Goal: Transaction & Acquisition: Purchase product/service

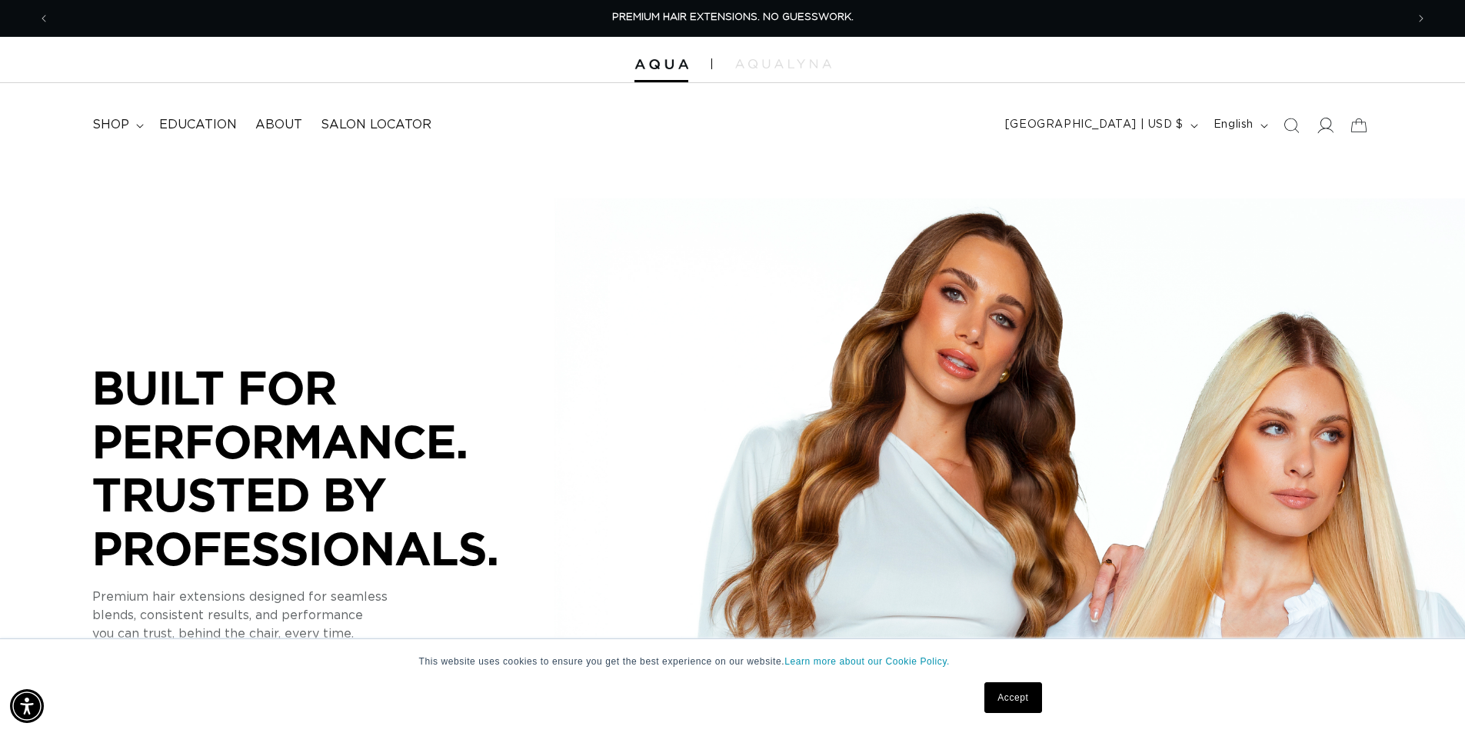
click at [1334, 131] on span at bounding box center [1325, 125] width 34 height 34
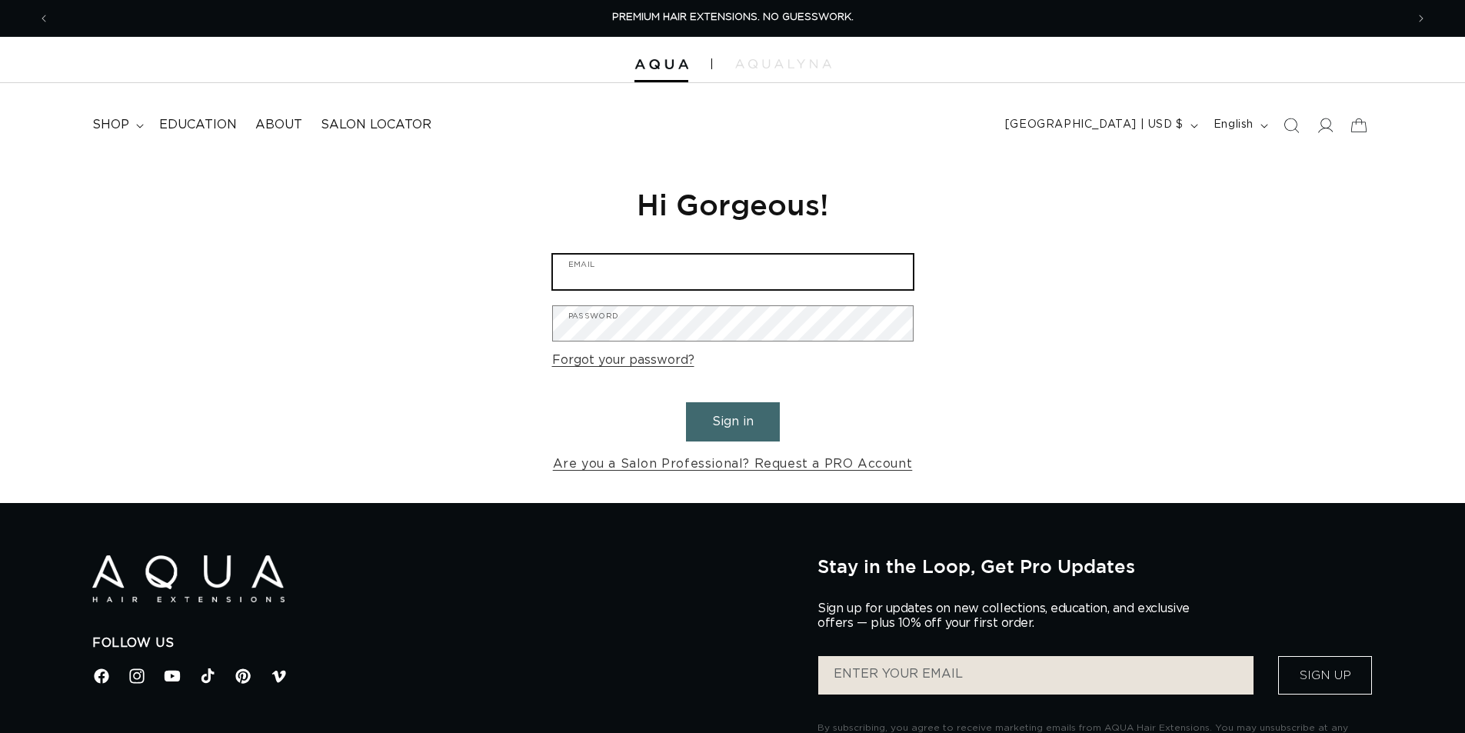
click at [660, 281] on input "Email" at bounding box center [733, 272] width 360 height 35
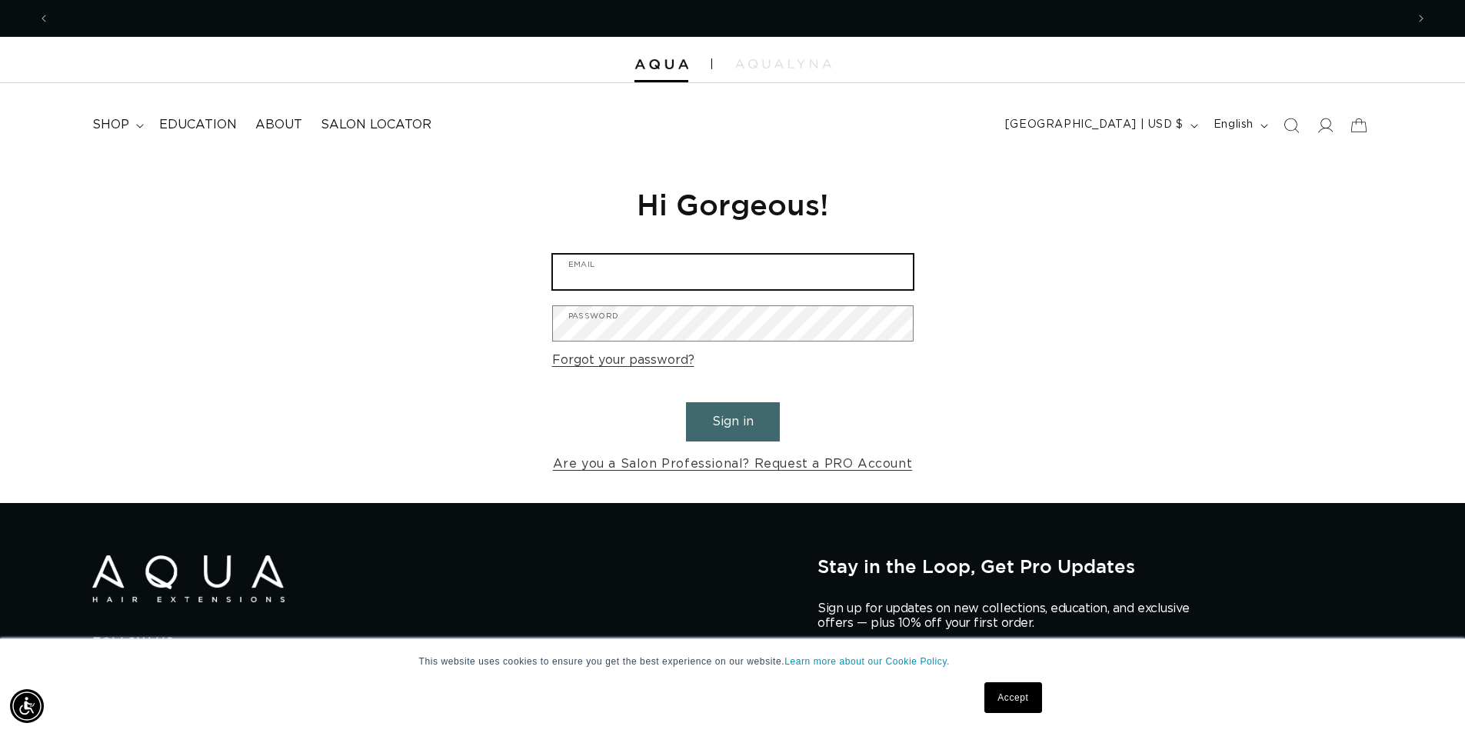
type input "kpayne@studio890.com"
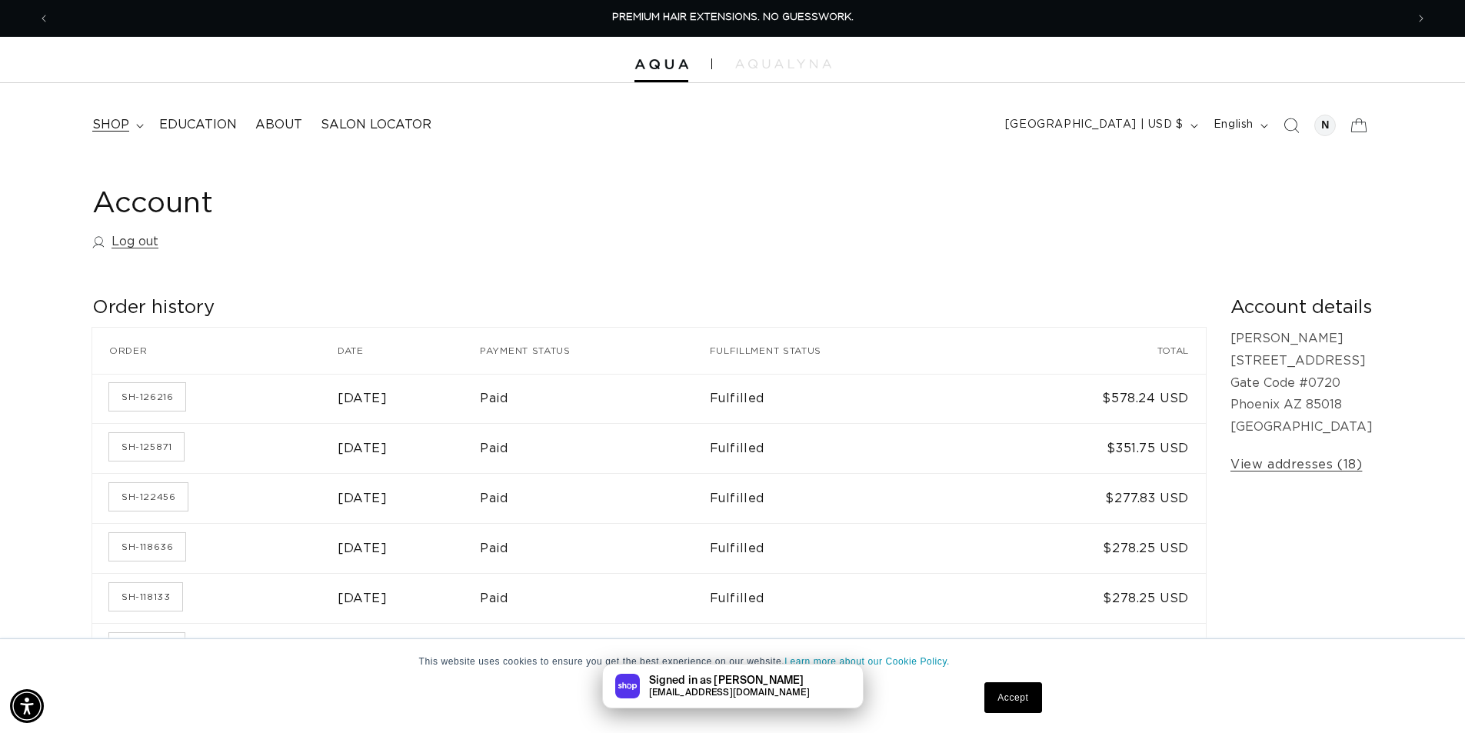
click at [107, 122] on span "shop" at bounding box center [110, 125] width 37 height 16
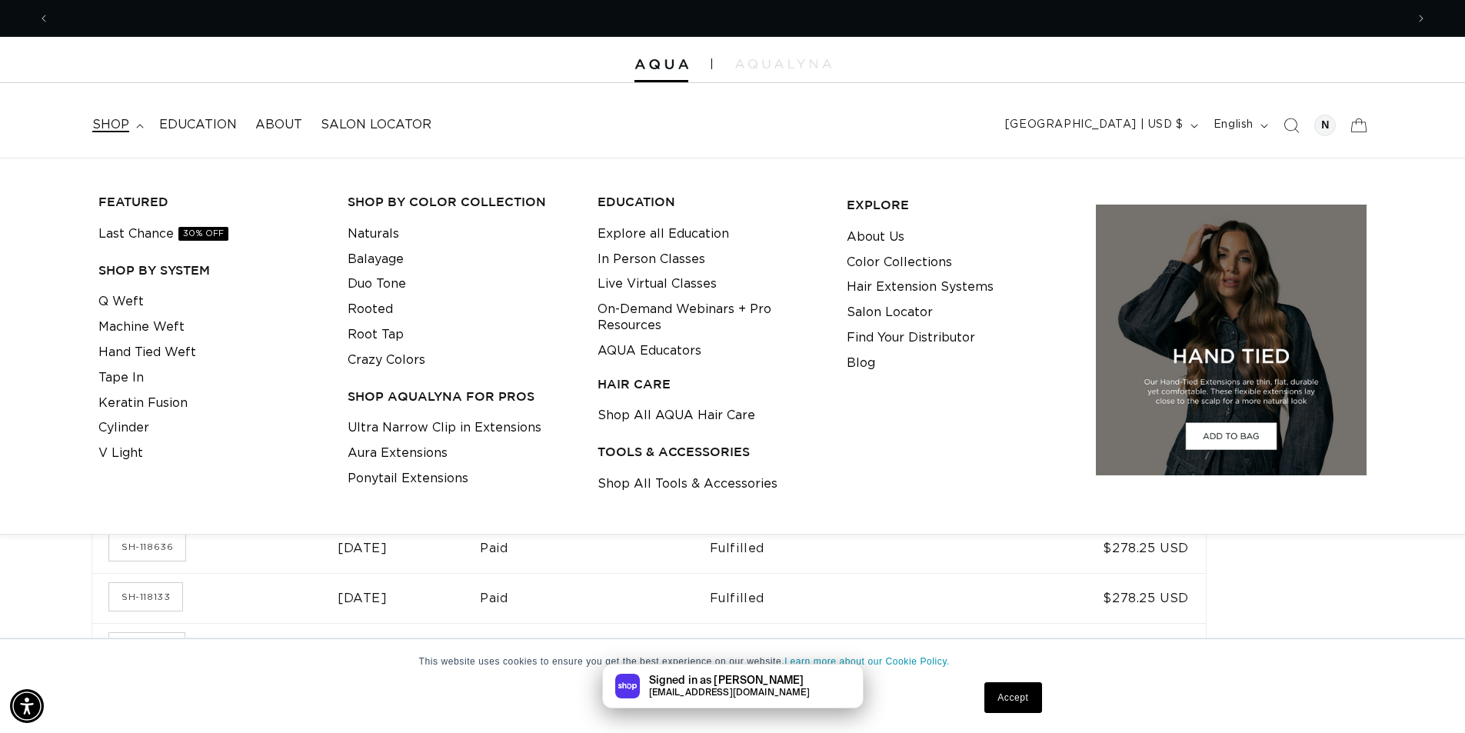
scroll to position [0, 1356]
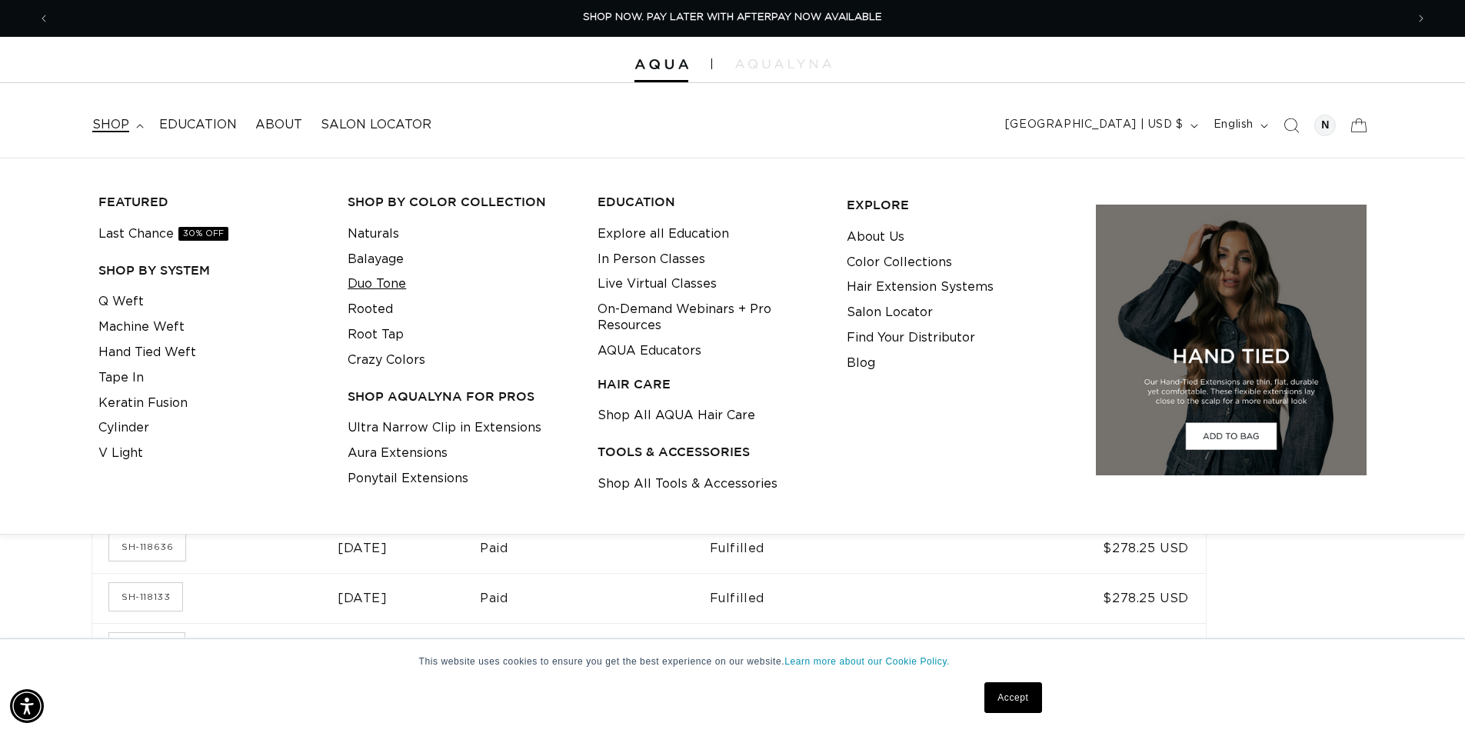
click at [392, 281] on link "Duo Tone" at bounding box center [377, 284] width 58 height 25
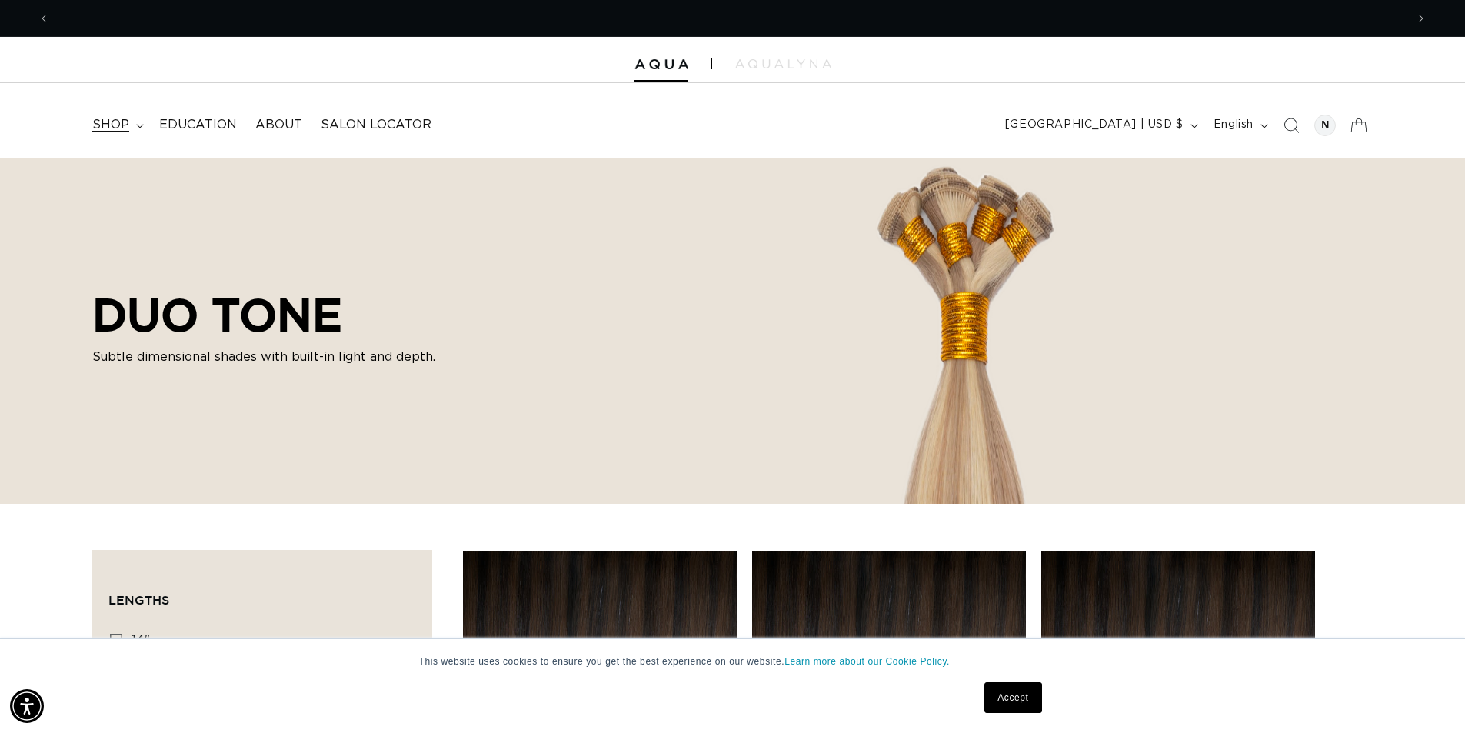
click at [116, 125] on span "shop" at bounding box center [110, 125] width 37 height 16
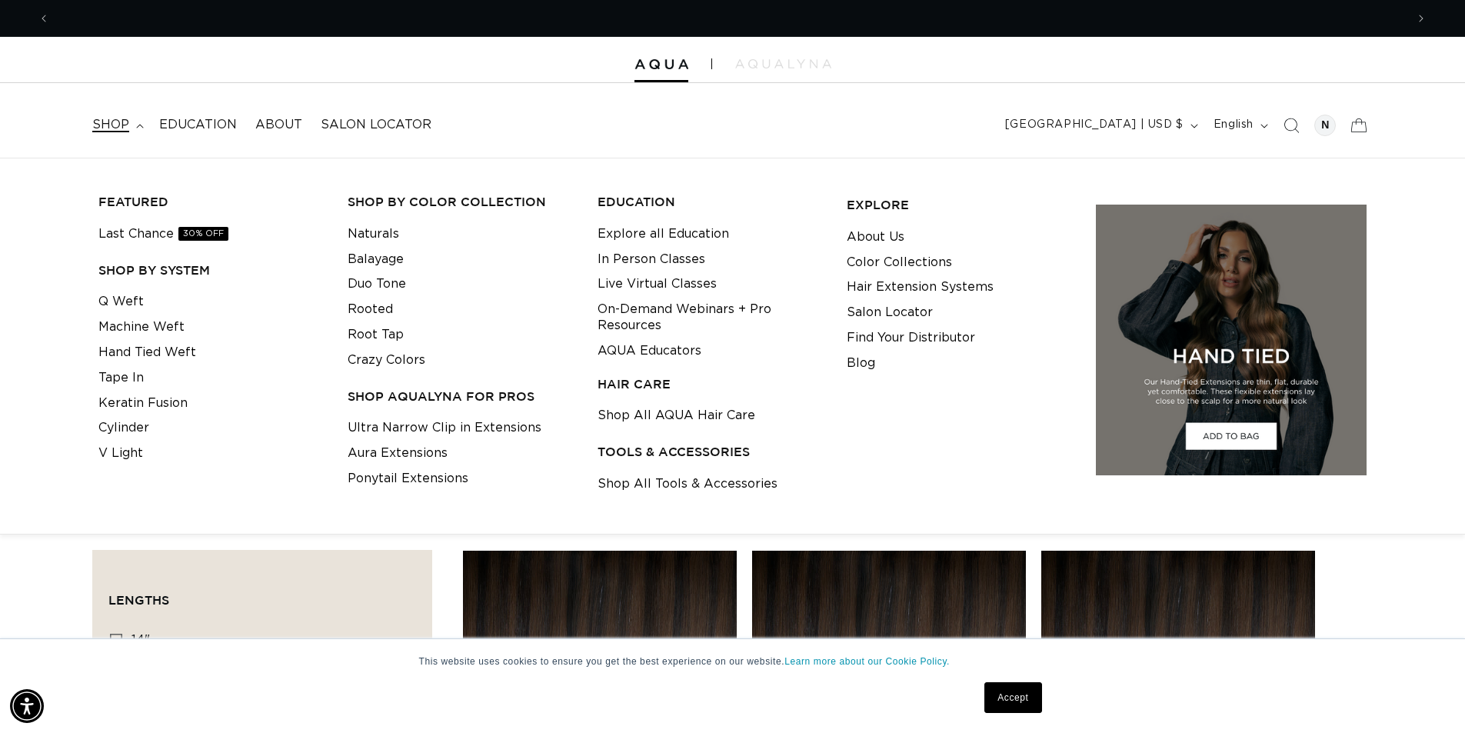
scroll to position [0, 2712]
click at [139, 347] on link "Hand Tied Weft" at bounding box center [147, 352] width 98 height 25
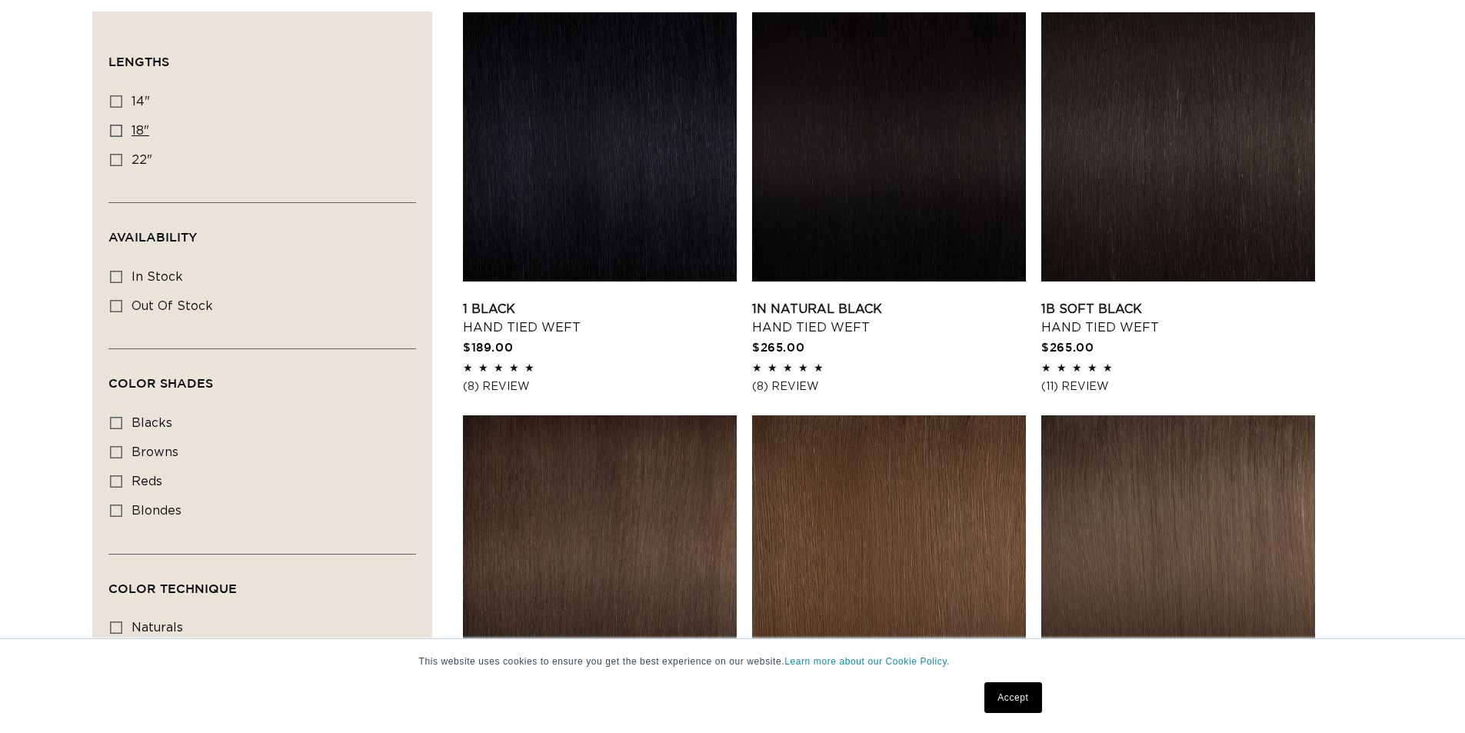
click at [115, 128] on icon at bounding box center [116, 131] width 12 height 12
click at [115, 128] on input "18" 18" (35 products)" at bounding box center [116, 131] width 12 height 12
checkbox input "true"
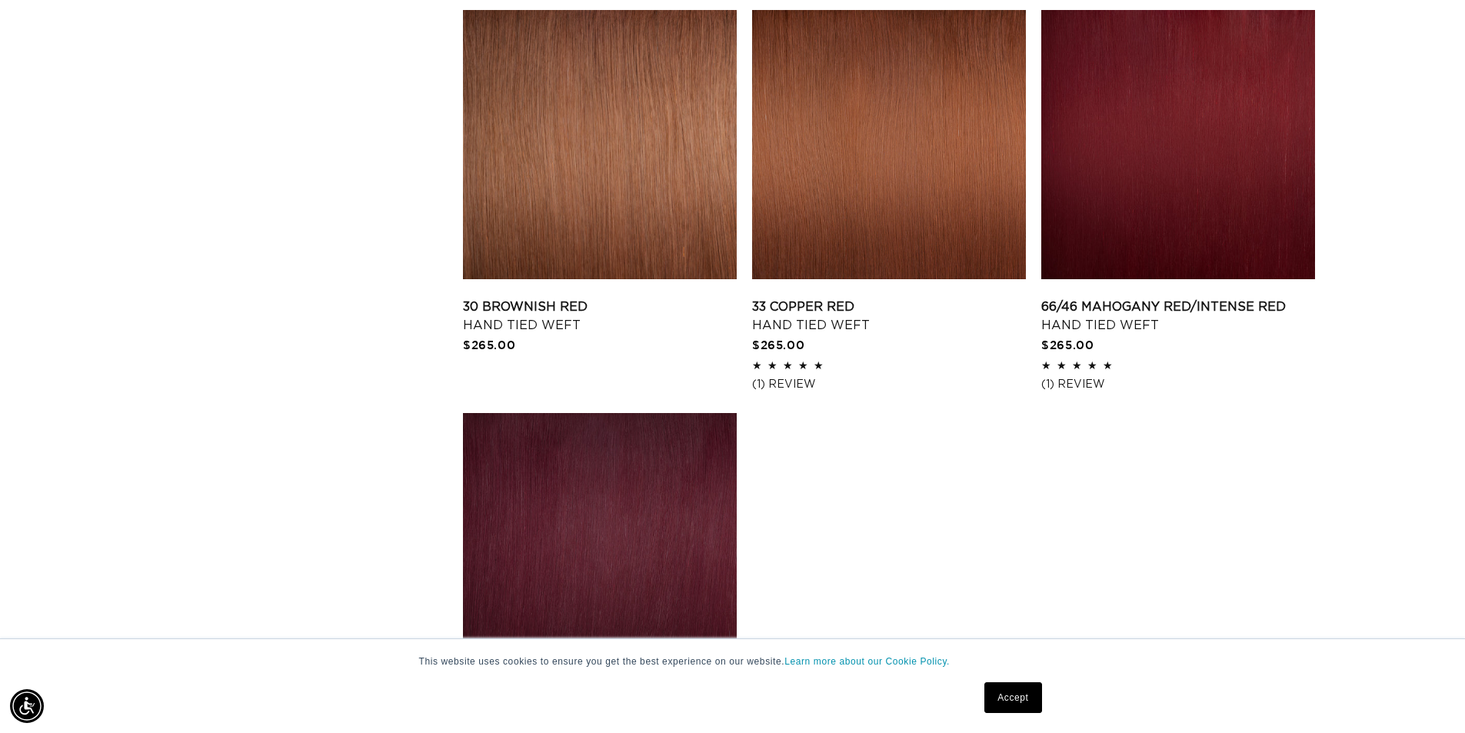
scroll to position [2513, 0]
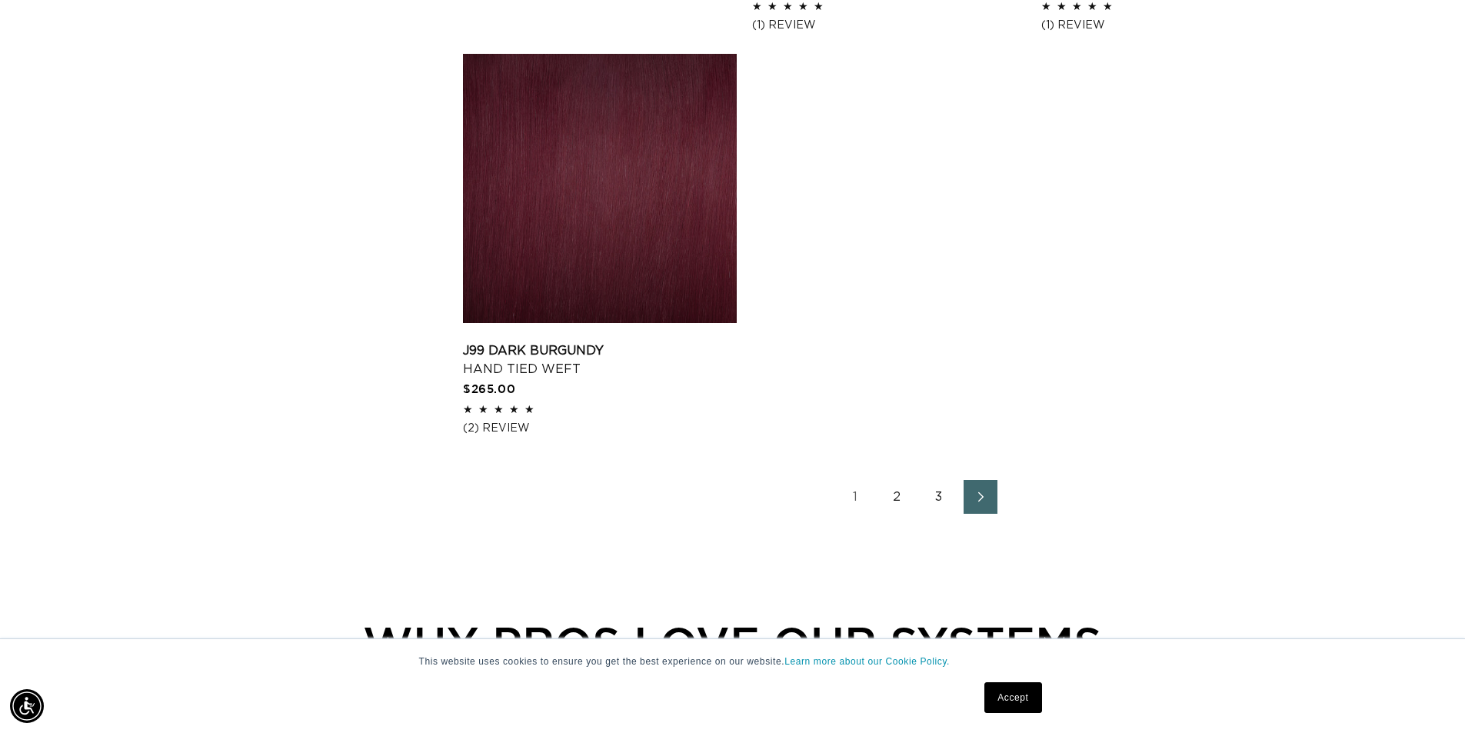
click at [976, 495] on icon "Next page" at bounding box center [981, 496] width 20 height 11
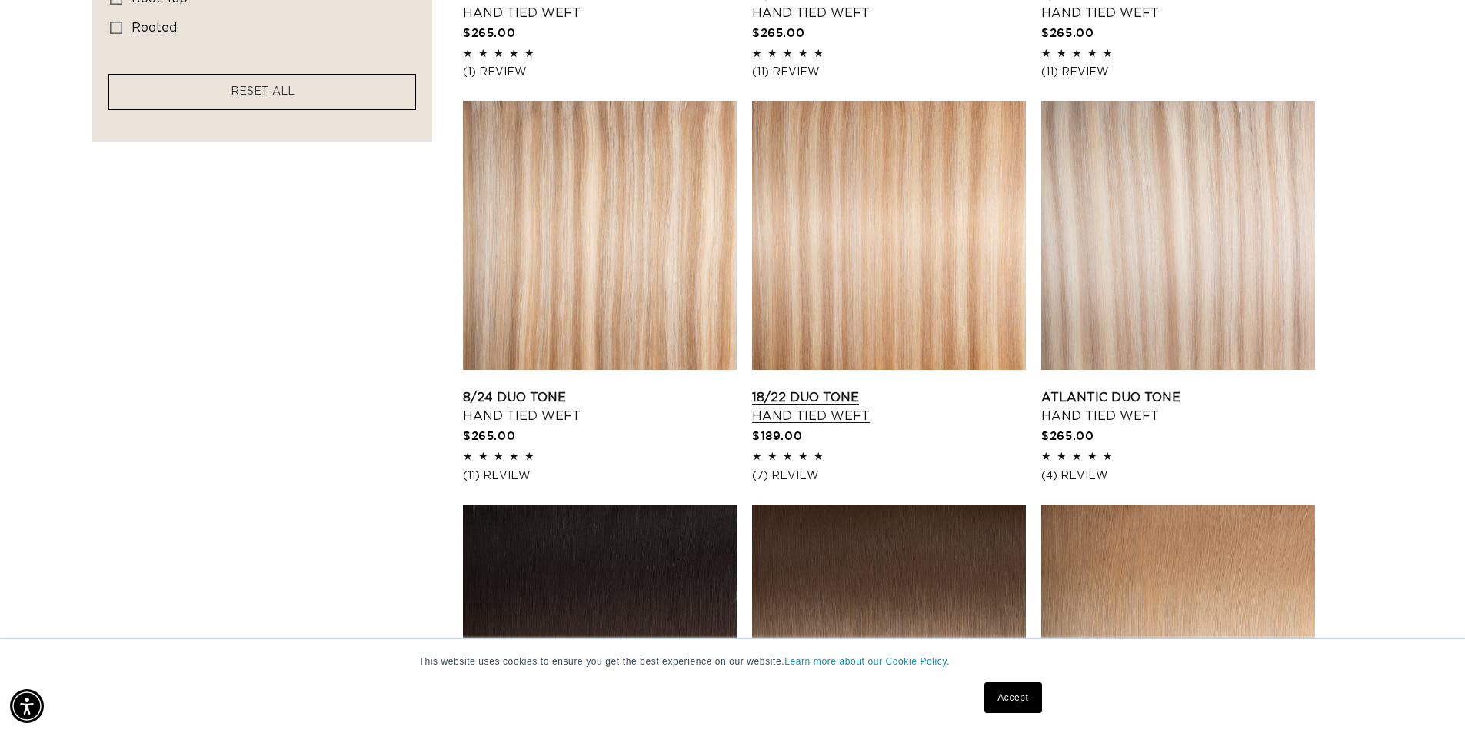
scroll to position [0, 2712]
click at [798, 395] on link "18/22 Duo Tone Hand Tied Weft" at bounding box center [889, 406] width 274 height 37
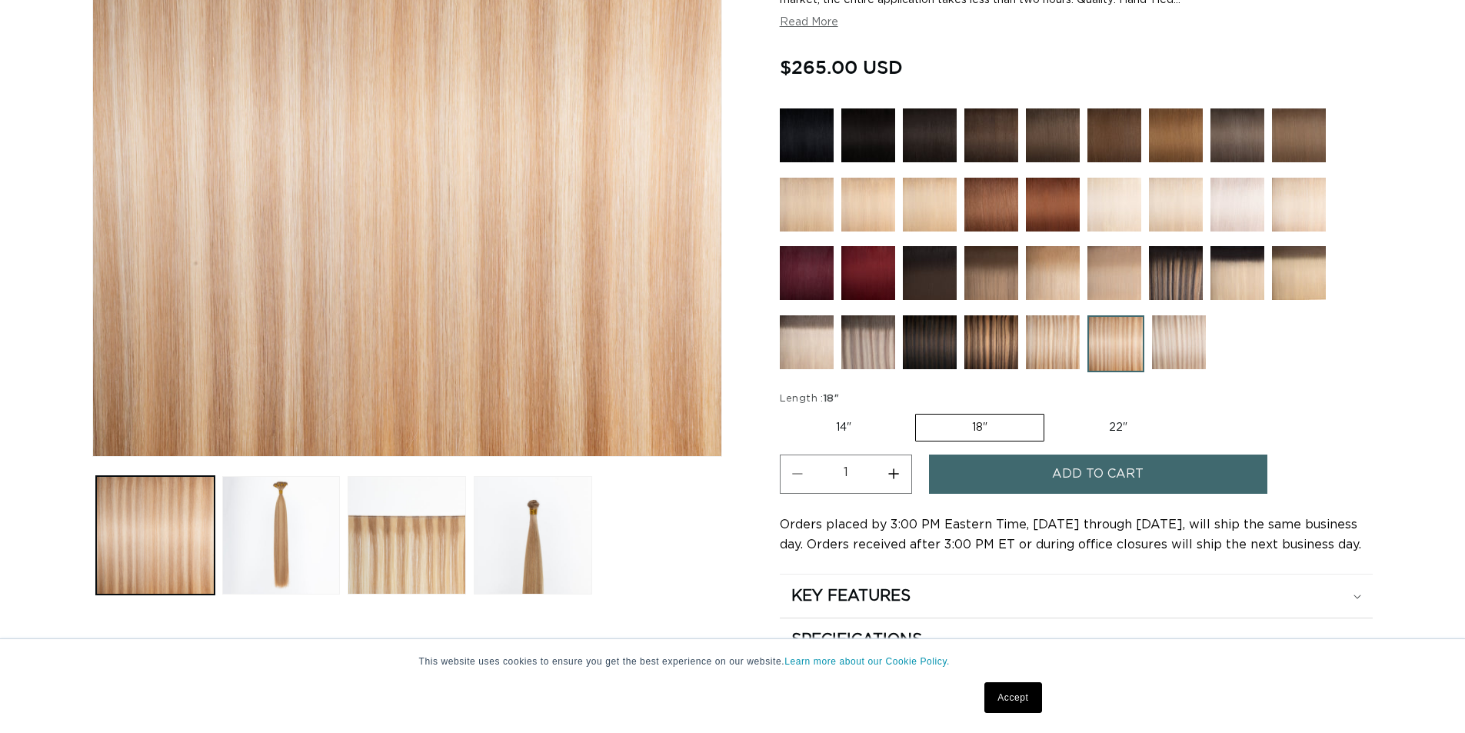
click at [1096, 470] on span "Add to cart" at bounding box center [1098, 474] width 92 height 39
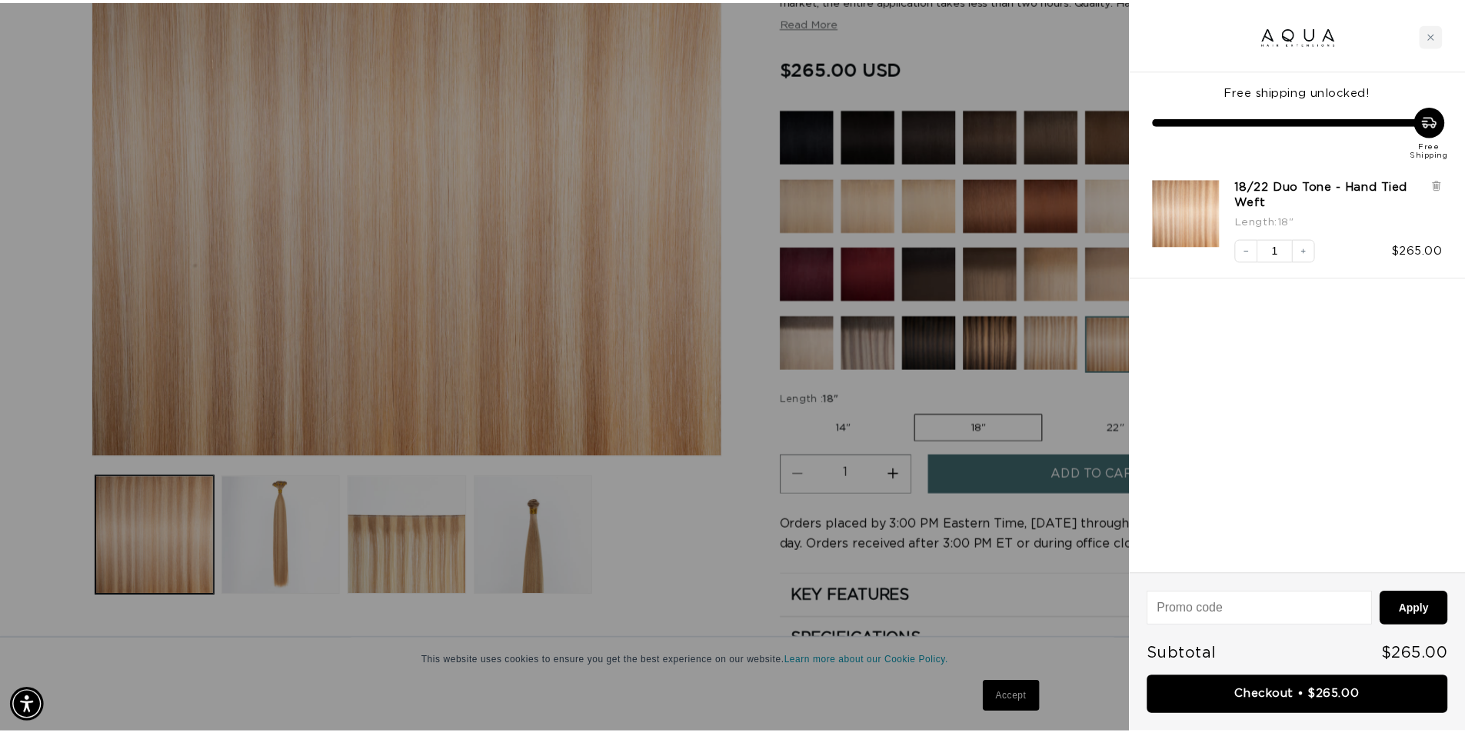
scroll to position [0, 1368]
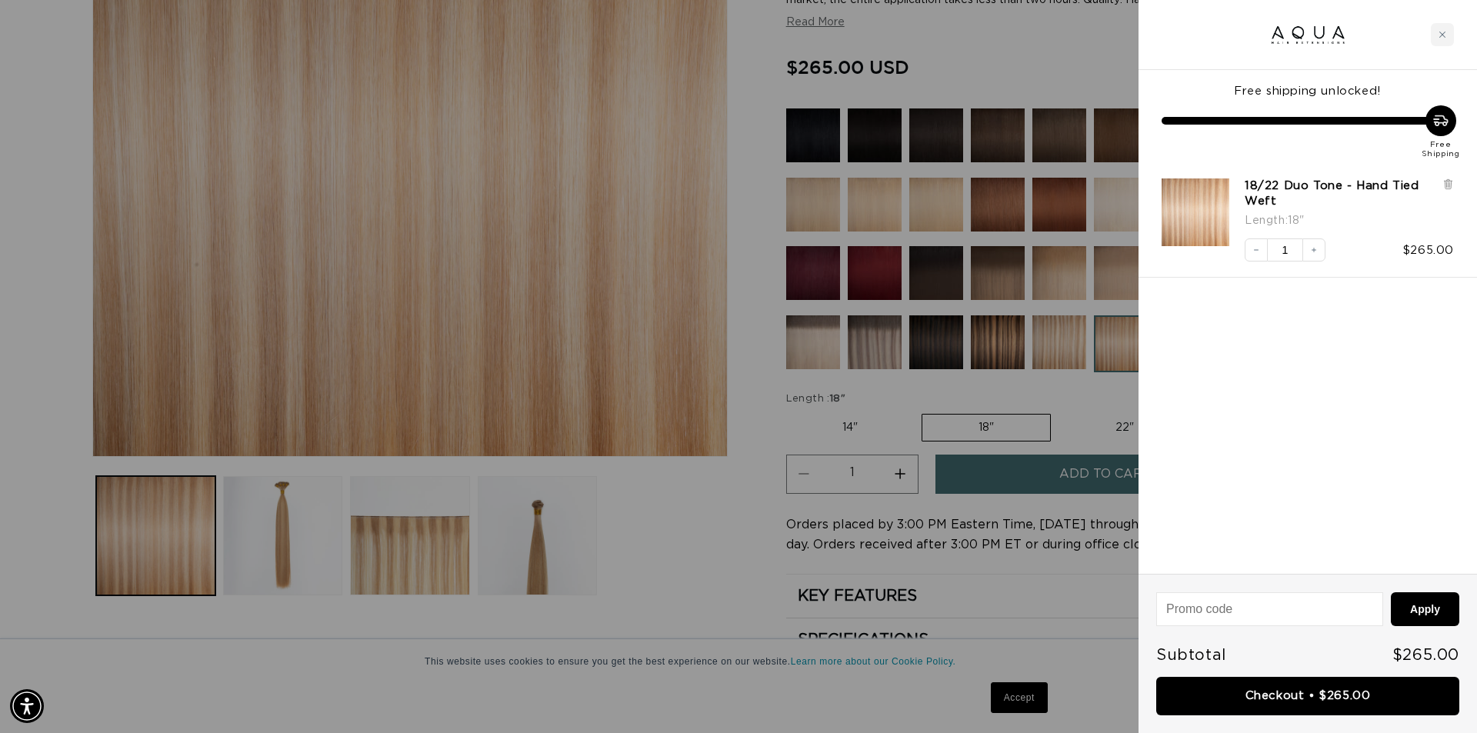
click at [704, 686] on div at bounding box center [738, 366] width 1477 height 733
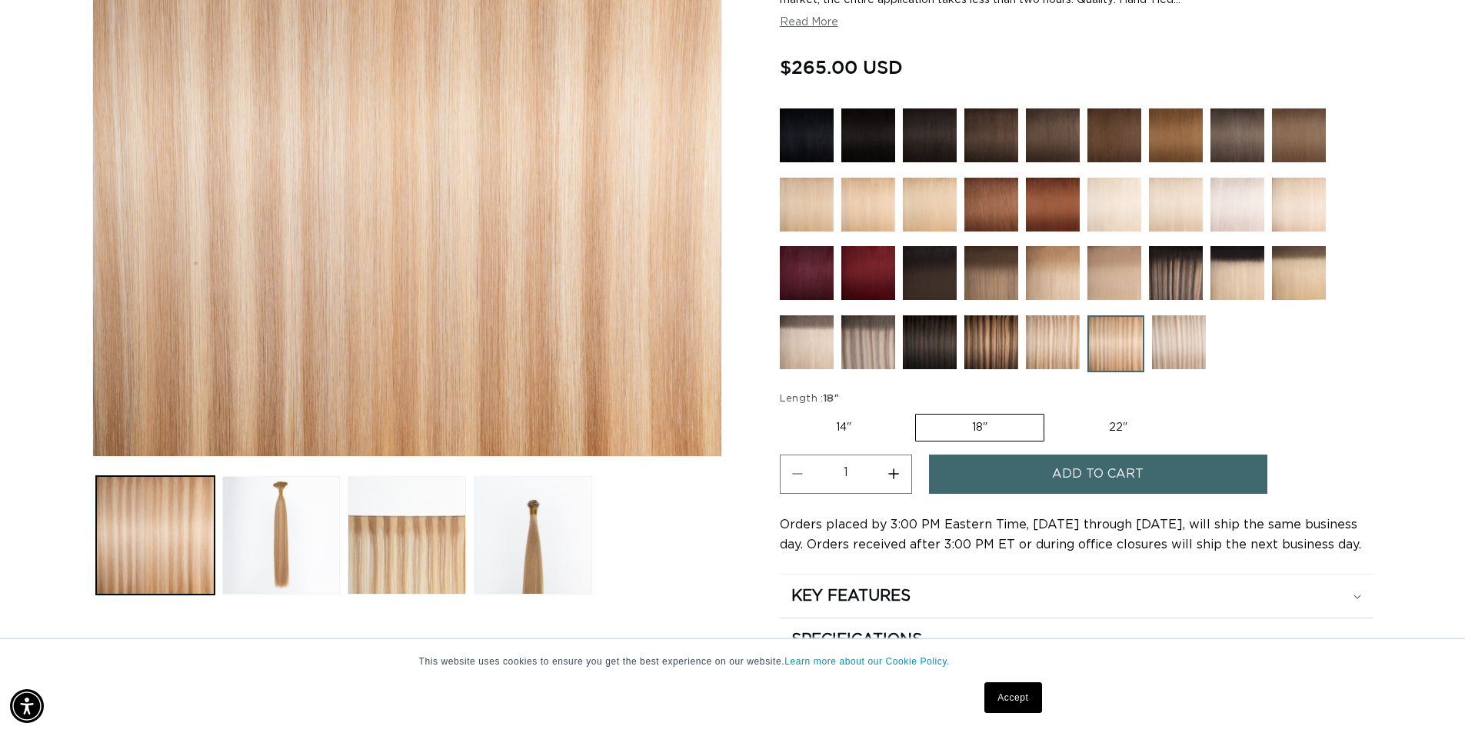
scroll to position [0, 0]
